Goal: Task Accomplishment & Management: Manage account settings

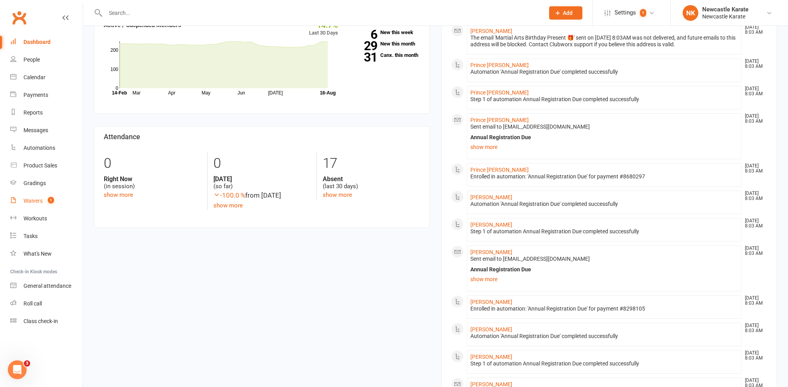
click at [36, 205] on link "Waivers 1" at bounding box center [46, 201] width 72 height 18
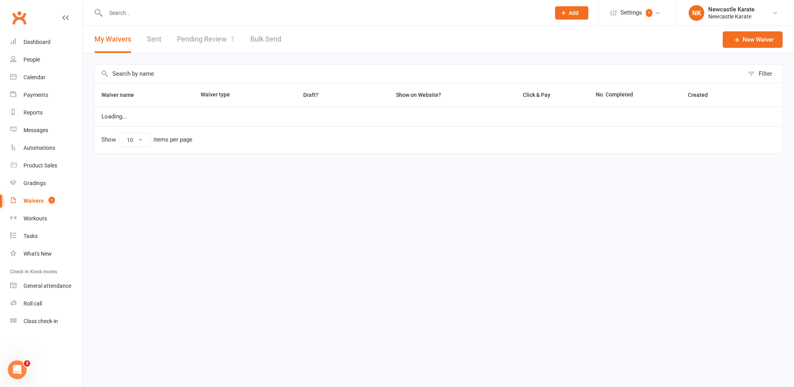
select select "100"
click at [224, 48] on link "Pending Review 1" at bounding box center [206, 39] width 58 height 27
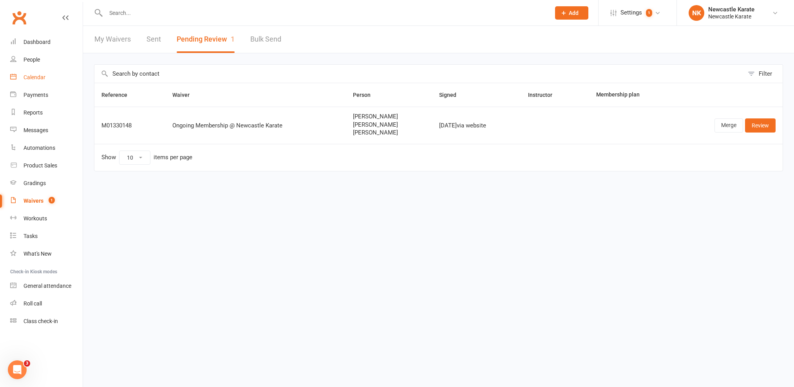
click at [28, 74] on div "Calendar" at bounding box center [35, 77] width 22 height 6
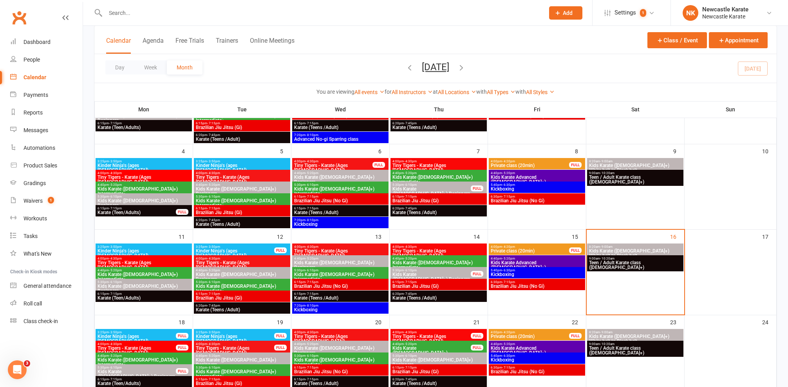
scroll to position [127, 0]
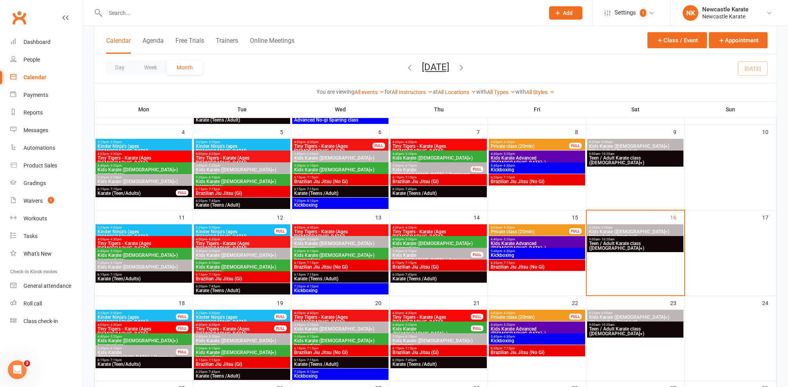
click at [500, 250] on span "5:40pm - 6:30pm" at bounding box center [537, 251] width 93 height 4
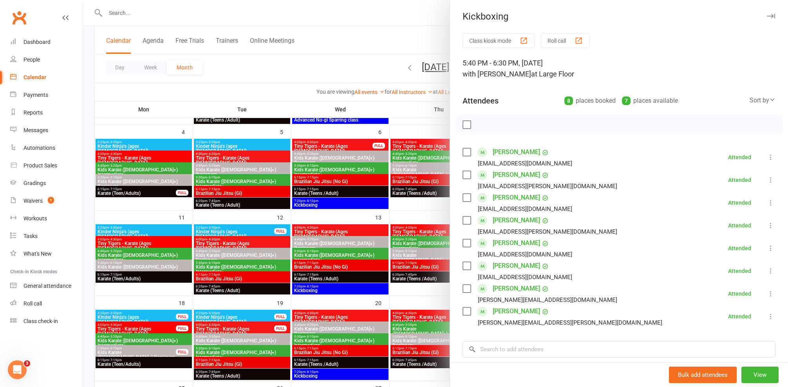
click at [382, 108] on div at bounding box center [435, 193] width 705 height 387
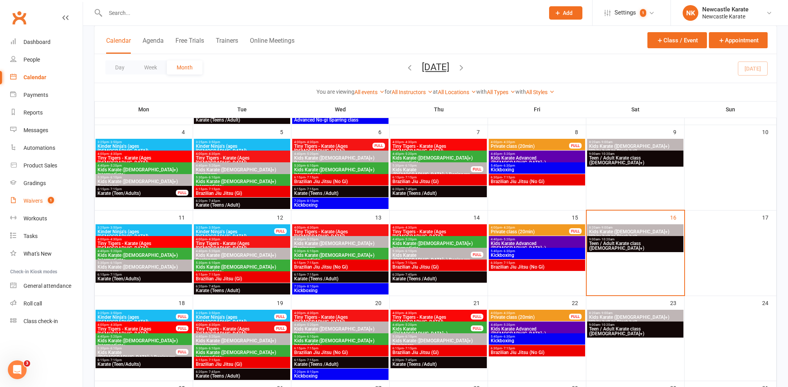
click at [38, 206] on link "Waivers 1" at bounding box center [46, 201] width 72 height 18
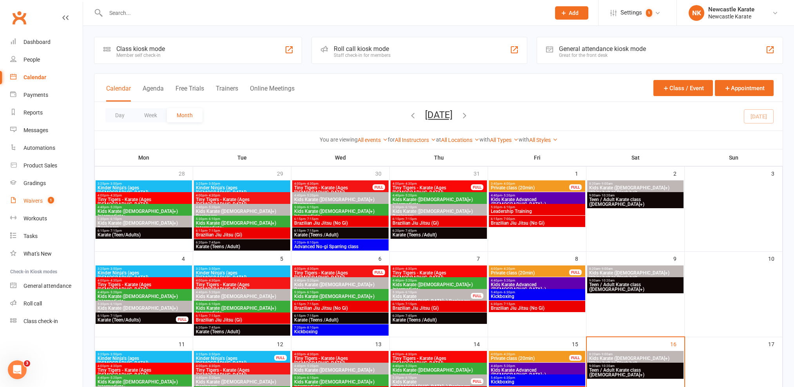
select select "100"
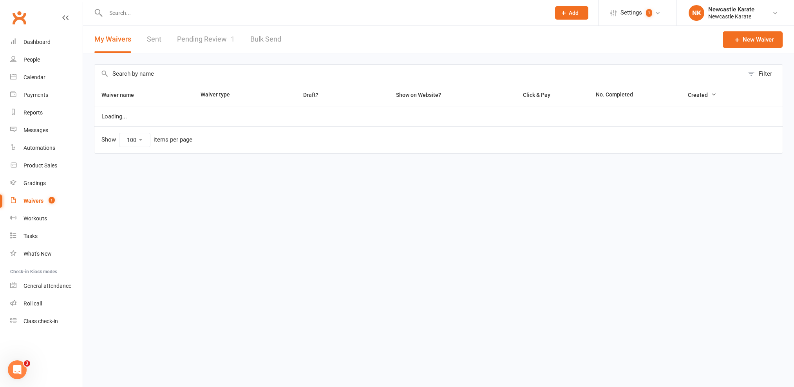
click at [186, 50] on link "Pending Review 1" at bounding box center [206, 39] width 58 height 27
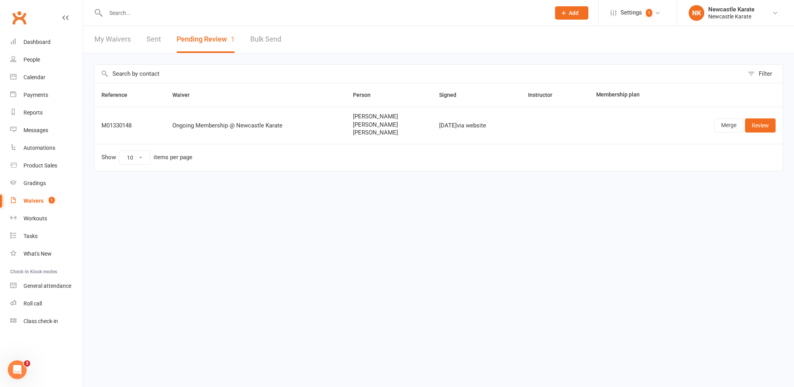
click at [764, 118] on td "Merge Review" at bounding box center [728, 125] width 110 height 37
click at [764, 118] on link "Review" at bounding box center [760, 125] width 31 height 14
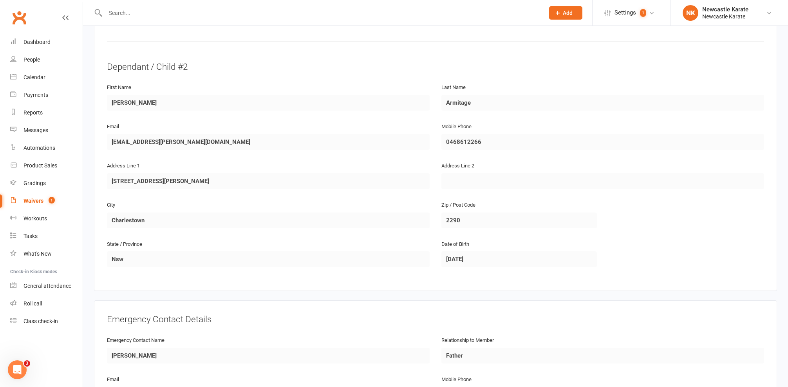
scroll to position [631, 0]
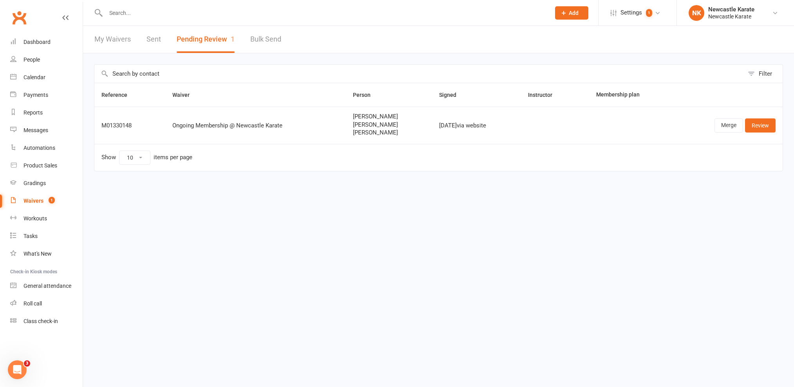
click at [234, 11] on input "text" at bounding box center [324, 12] width 442 height 11
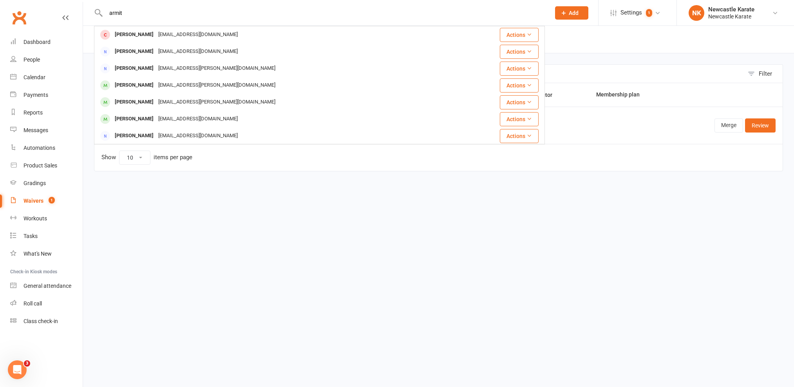
type input "admit"
drag, startPoint x: 234, startPoint y: 14, endPoint x: 185, endPoint y: 89, distance: 89.8
click at [185, 89] on div "claire.l.armitage@hotmail.com" at bounding box center [217, 85] width 122 height 11
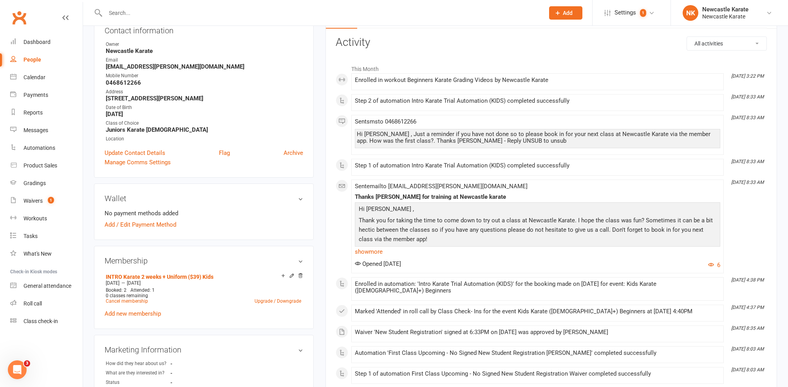
scroll to position [30, 0]
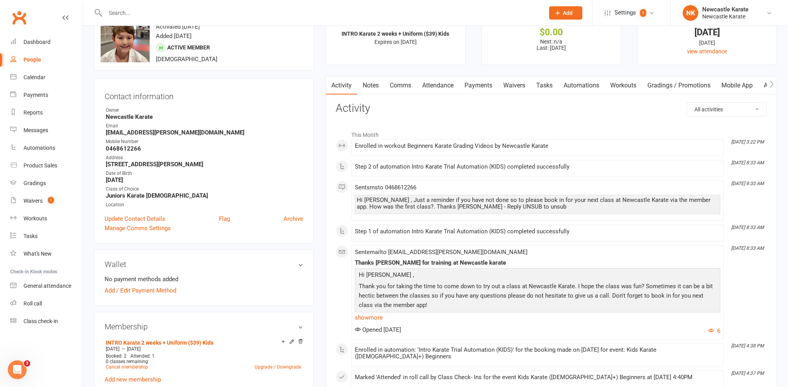
click at [444, 83] on link "Attendance" at bounding box center [438, 85] width 42 height 18
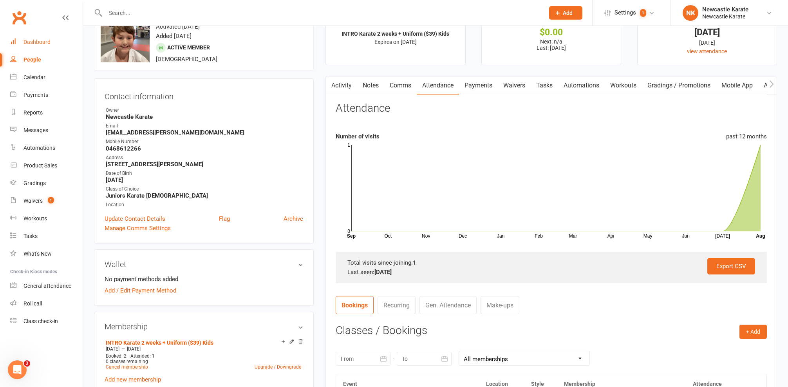
click at [60, 38] on link "Dashboard" at bounding box center [46, 42] width 72 height 18
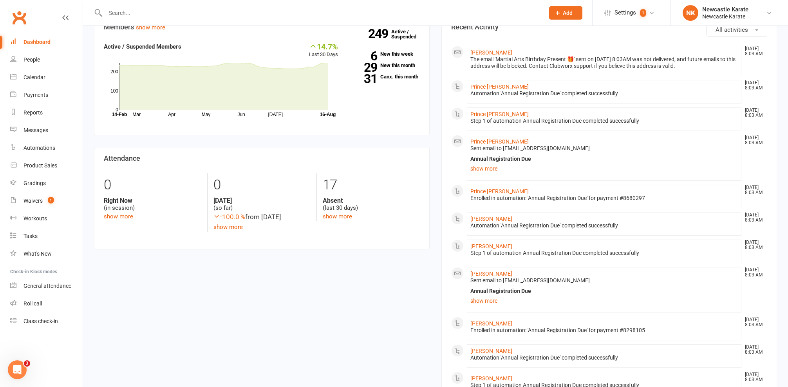
scroll to position [98, 0]
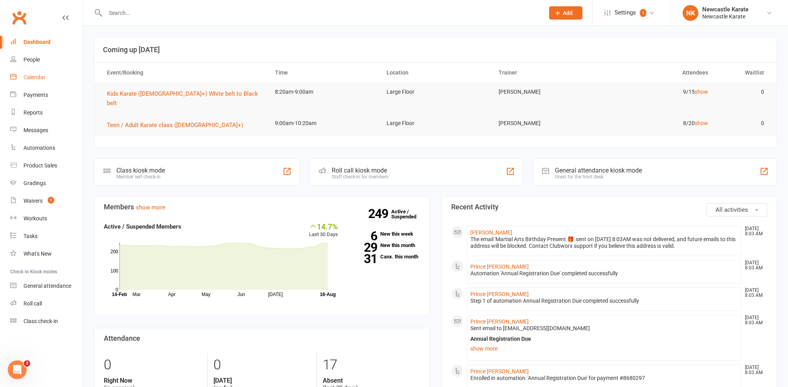
click at [36, 76] on div "Calendar" at bounding box center [35, 77] width 22 height 6
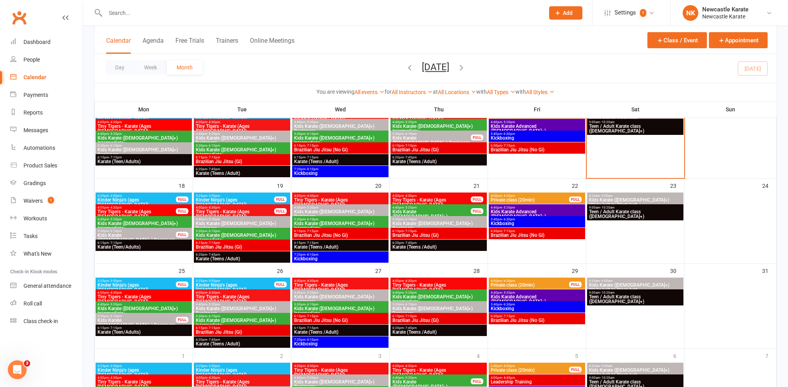
scroll to position [191, 0]
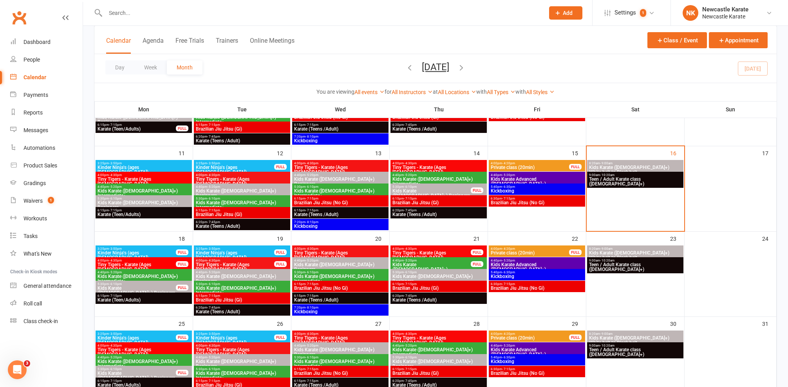
click at [411, 194] on div "5:30pm - 6:10pm Kids Karate ([DEMOGRAPHIC_DATA]+) Beginners FULL" at bounding box center [439, 191] width 96 height 16
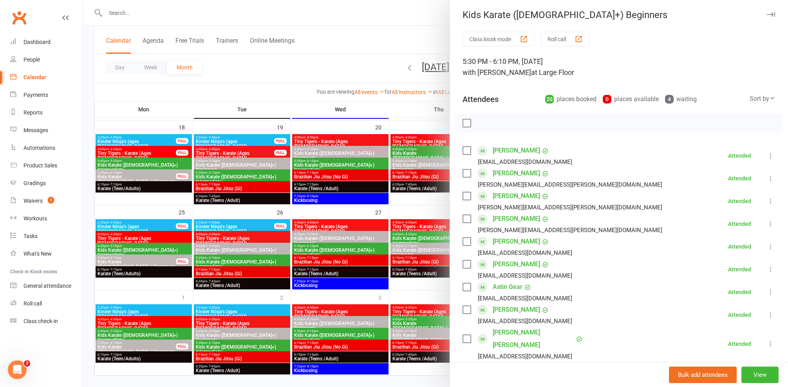
scroll to position [11, 0]
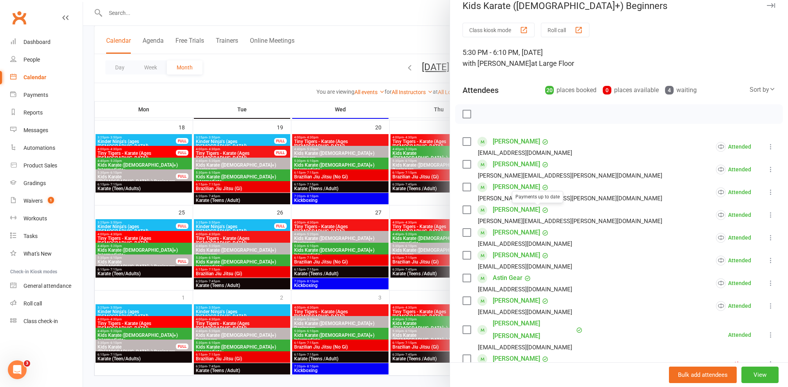
click at [502, 187] on link "[PERSON_NAME]" at bounding box center [516, 187] width 47 height 13
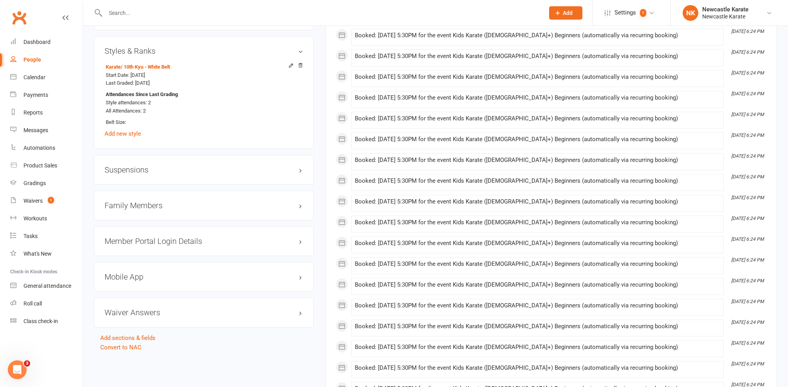
scroll to position [617, 0]
click at [153, 196] on div "Family Members" at bounding box center [204, 204] width 220 height 30
click at [152, 202] on h3 "Family Members" at bounding box center [204, 203] width 199 height 9
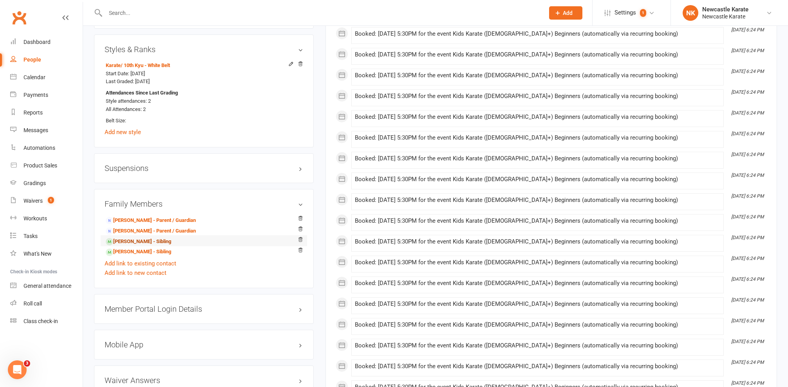
click at [138, 241] on link "[PERSON_NAME] - Sibling" at bounding box center [138, 241] width 65 height 8
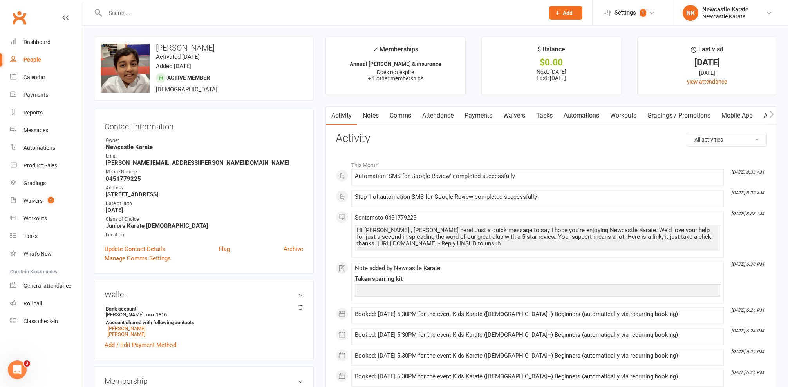
scroll to position [80, 0]
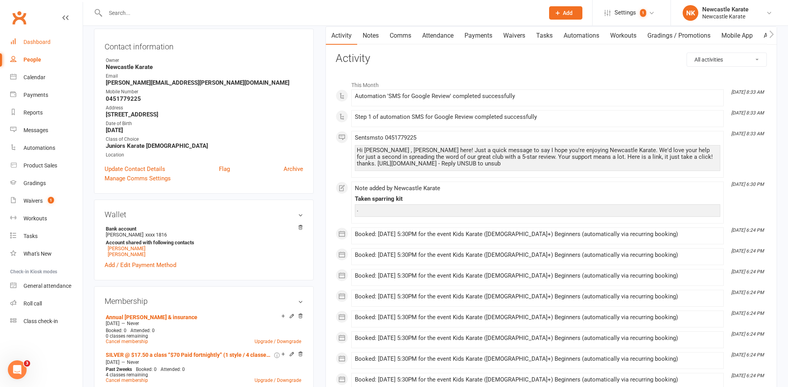
click at [56, 42] on link "Dashboard" at bounding box center [46, 42] width 72 height 18
